Goal: Information Seeking & Learning: Learn about a topic

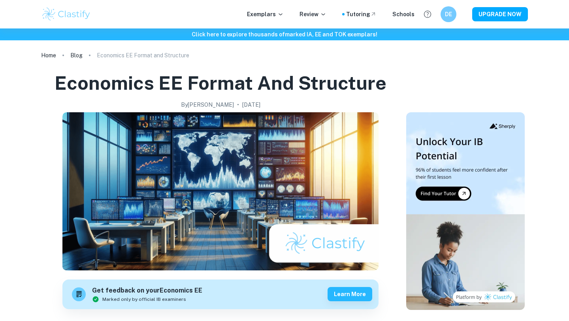
click at [67, 12] on img at bounding box center [66, 14] width 50 height 16
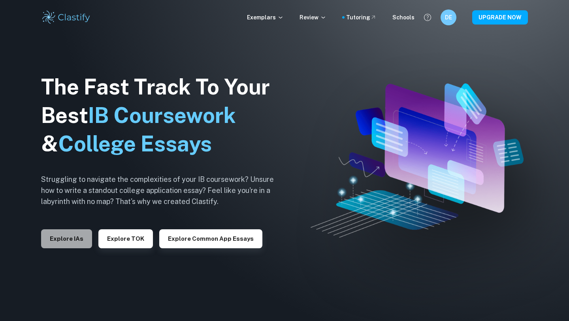
click at [67, 242] on button "Explore IAs" at bounding box center [66, 238] width 51 height 19
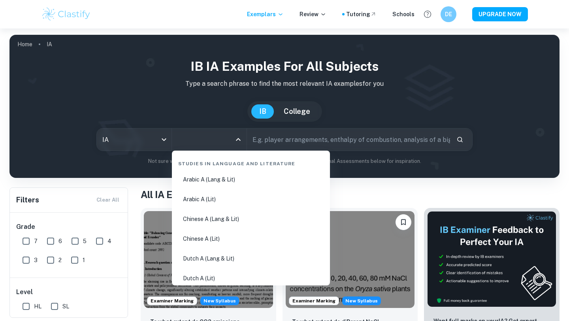
click at [212, 138] on input "All Subjects" at bounding box center [203, 139] width 56 height 15
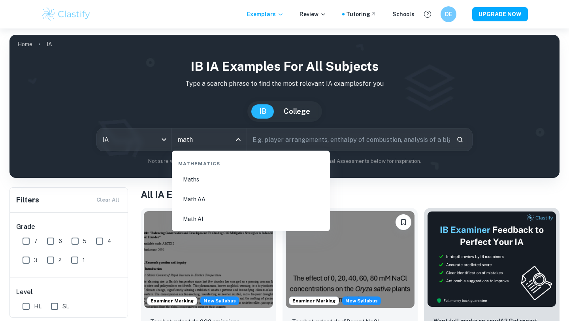
click at [204, 216] on li "Math AI" at bounding box center [251, 219] width 152 height 18
type input "Math AI"
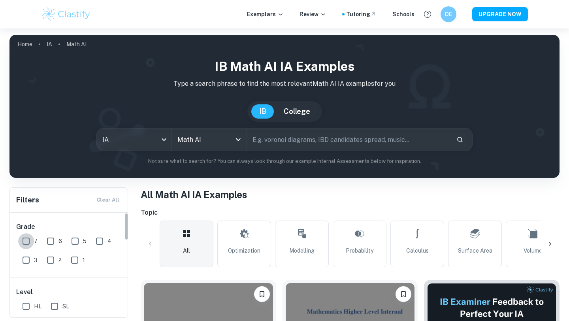
click at [24, 244] on input "7" at bounding box center [26, 241] width 16 height 16
checkbox input "true"
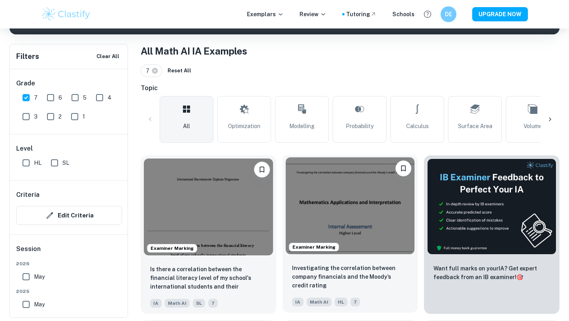
scroll to position [142, 0]
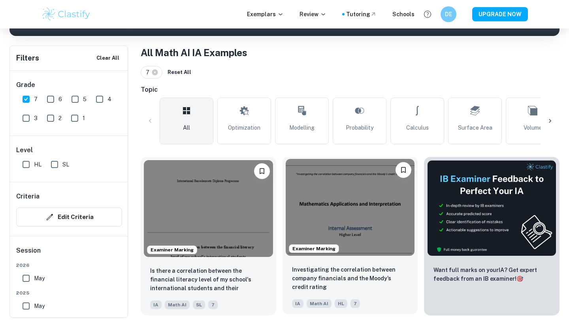
click at [343, 227] on img at bounding box center [350, 207] width 129 height 97
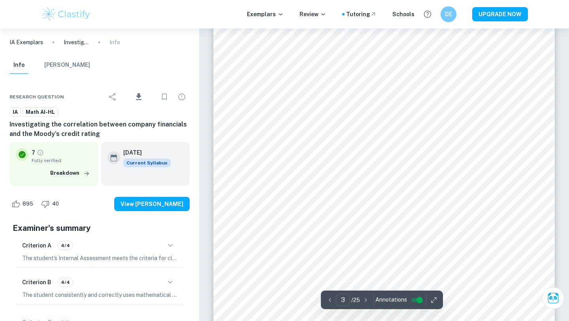
scroll to position [1165, 0]
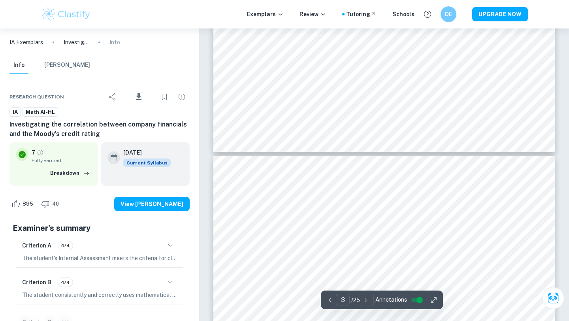
type input "4"
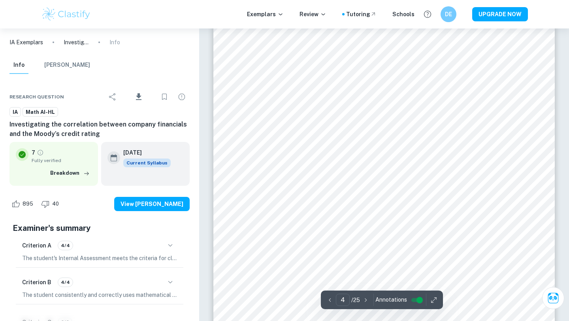
scroll to position [1605, 0]
